Goal: Find contact information: Find contact information

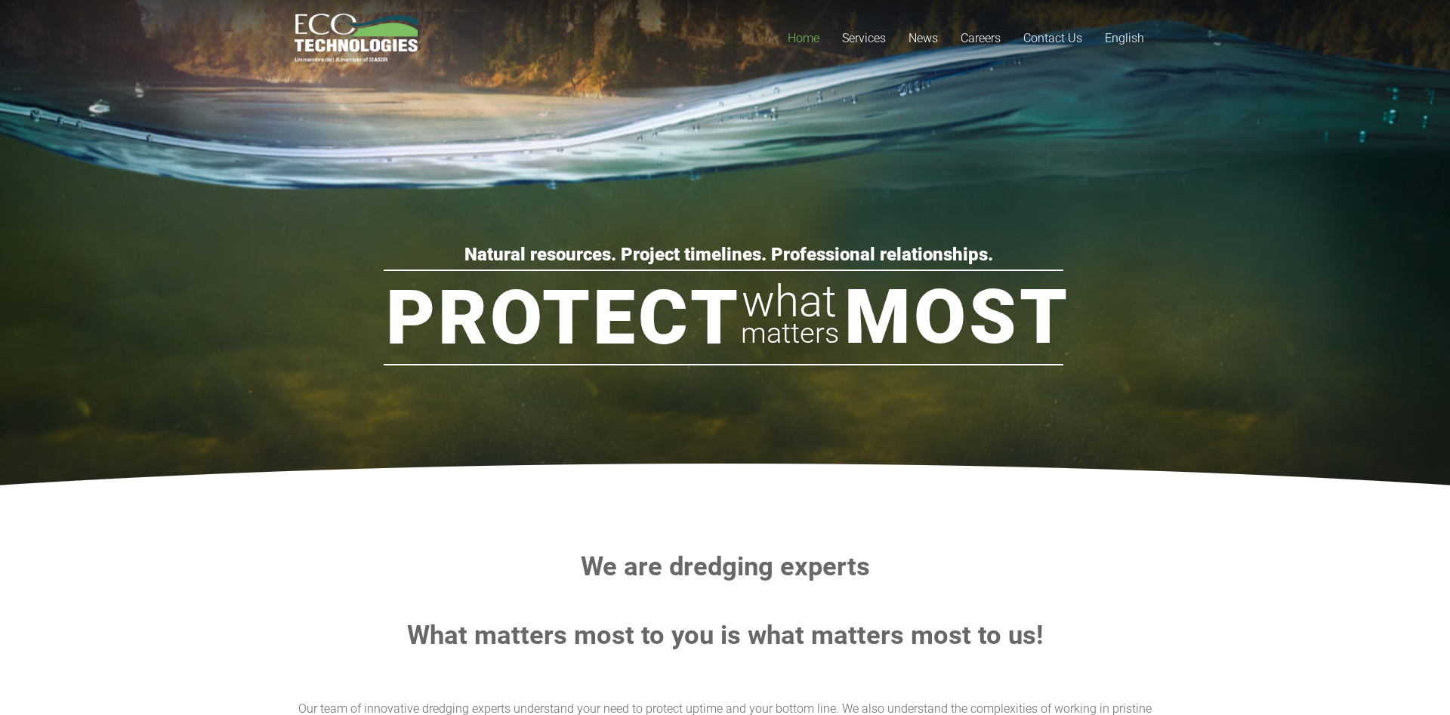
click at [923, 113] on rs-slide "Protect Most what matters Natural resources. Project timelines. Professional re…" at bounding box center [725, 238] width 1450 height 529
click at [922, 26] on link "News" at bounding box center [923, 38] width 52 height 76
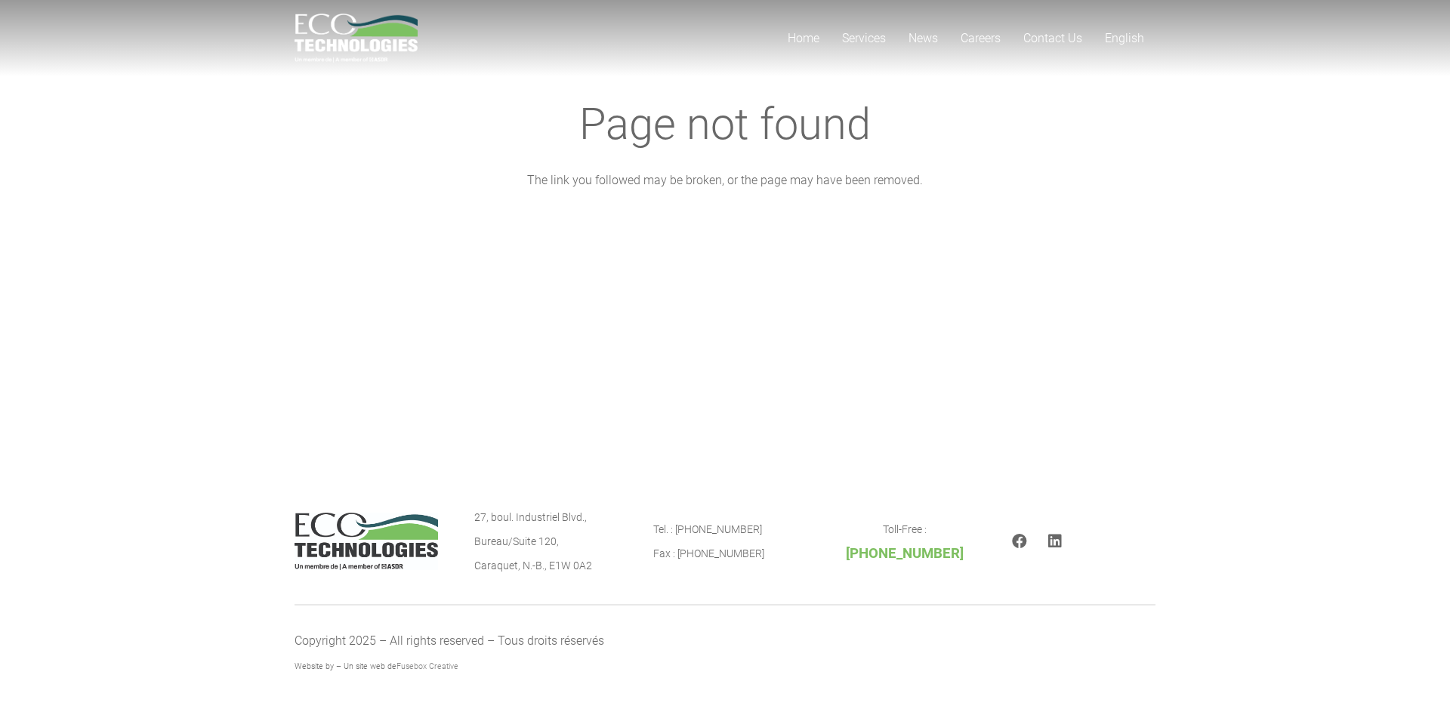
click at [353, 20] on img "logo_EcoTech_ASDR_RGB" at bounding box center [355, 38] width 123 height 49
click at [1072, 33] on span "Contact Us" at bounding box center [1052, 38] width 59 height 14
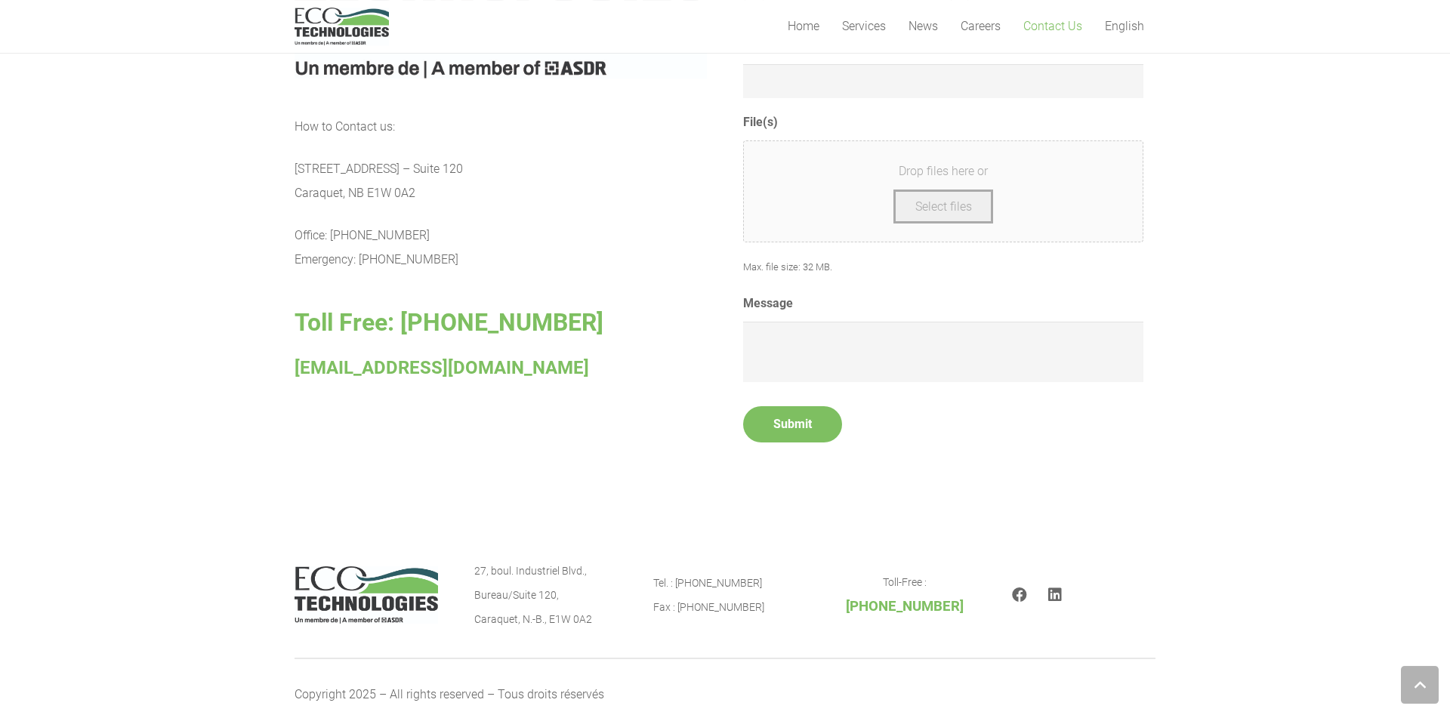
scroll to position [785, 0]
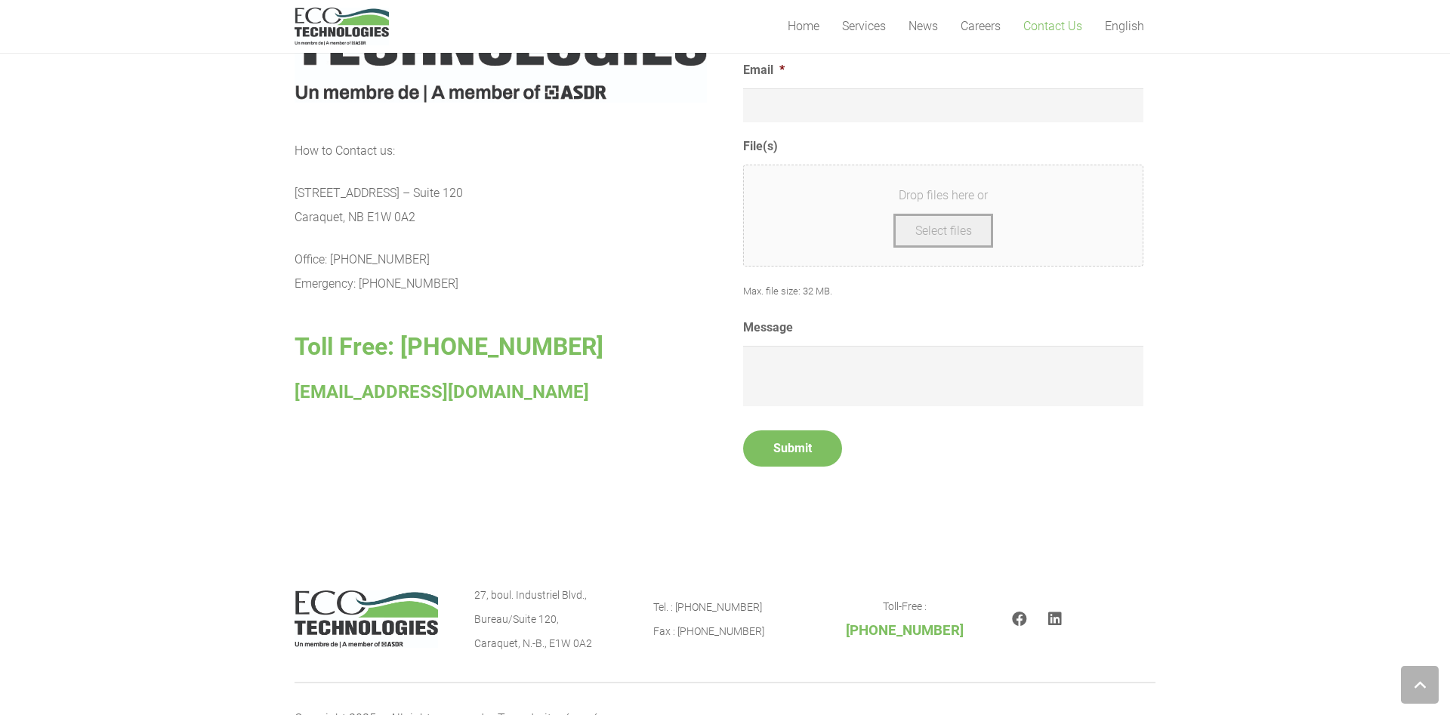
click at [197, 375] on section "How to Contact us: [STREET_ADDRESS] – [GEOGRAPHIC_DATA] E1W 0A2 Office: [PHONE_…" at bounding box center [725, 212] width 1450 height 644
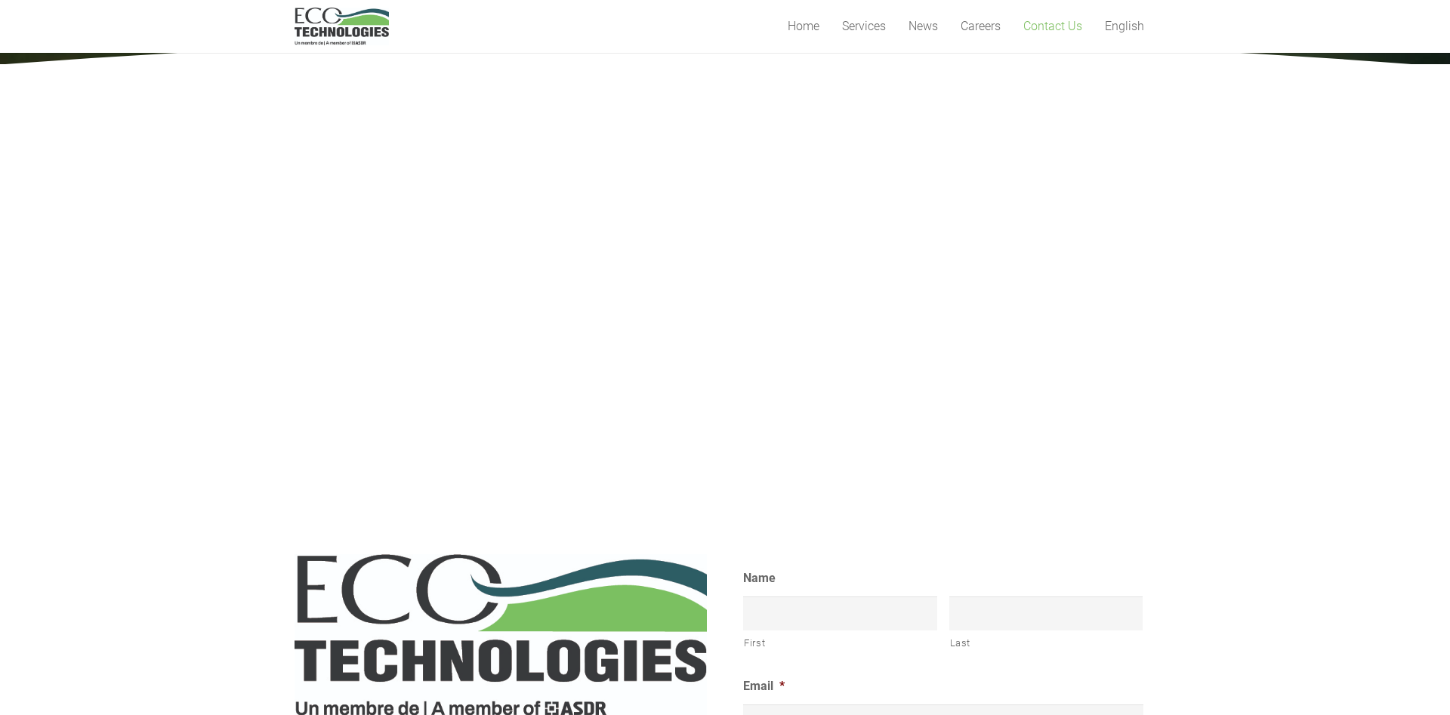
scroll to position [0, 0]
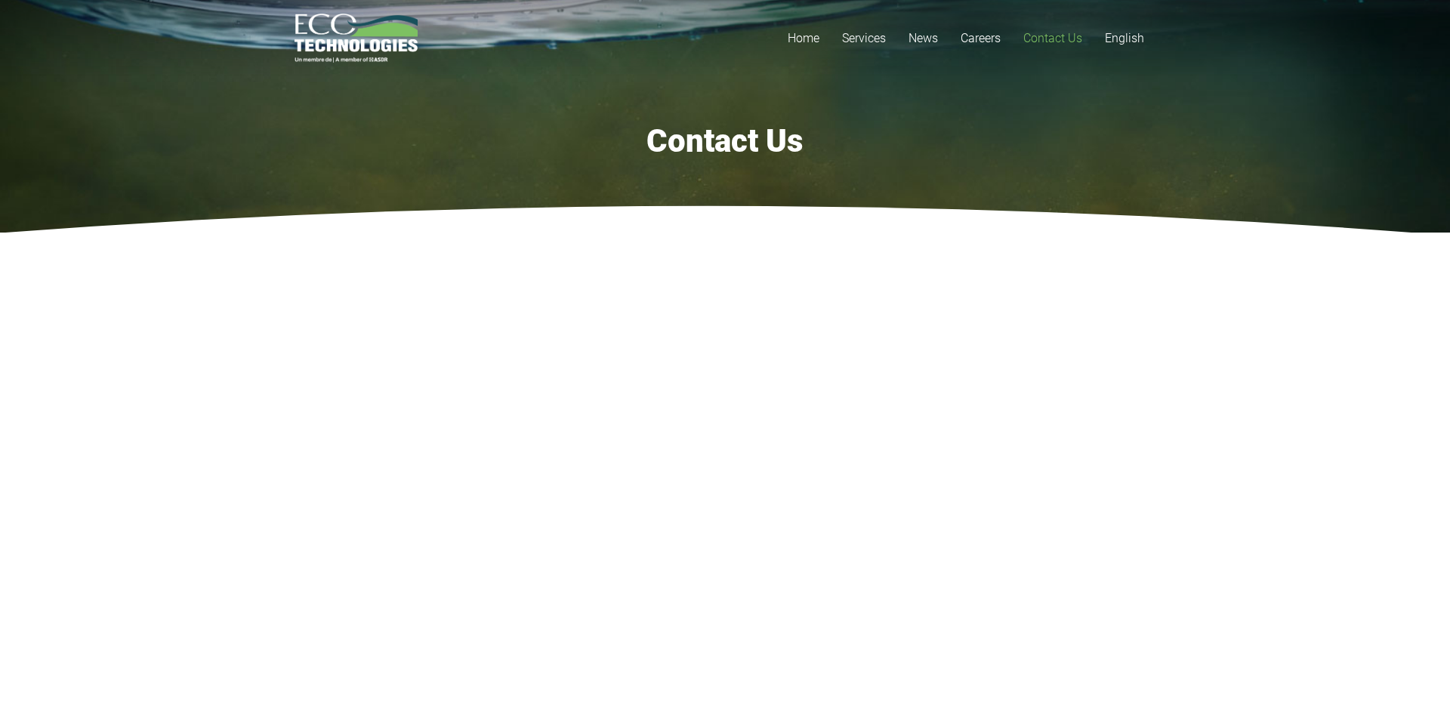
click at [1314, 382] on section at bounding box center [725, 454] width 1450 height 442
click at [1302, 343] on section at bounding box center [725, 454] width 1450 height 442
